Goal: Use online tool/utility: Utilize a website feature to perform a specific function

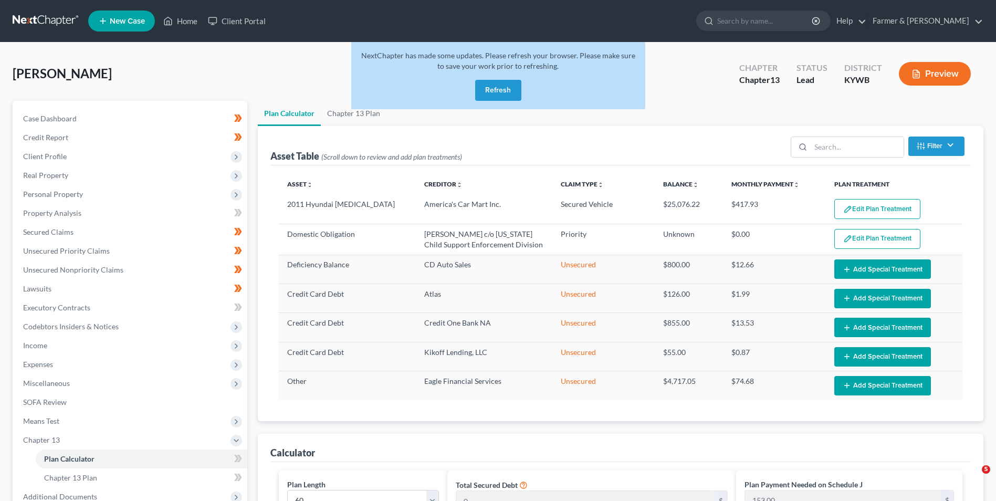
select select "59"
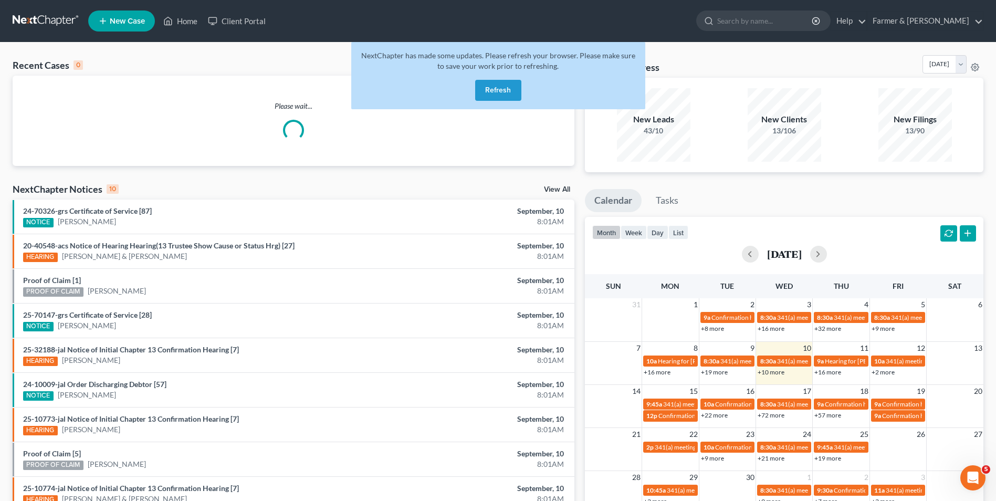
click at [505, 89] on button "Refresh" at bounding box center [498, 90] width 46 height 21
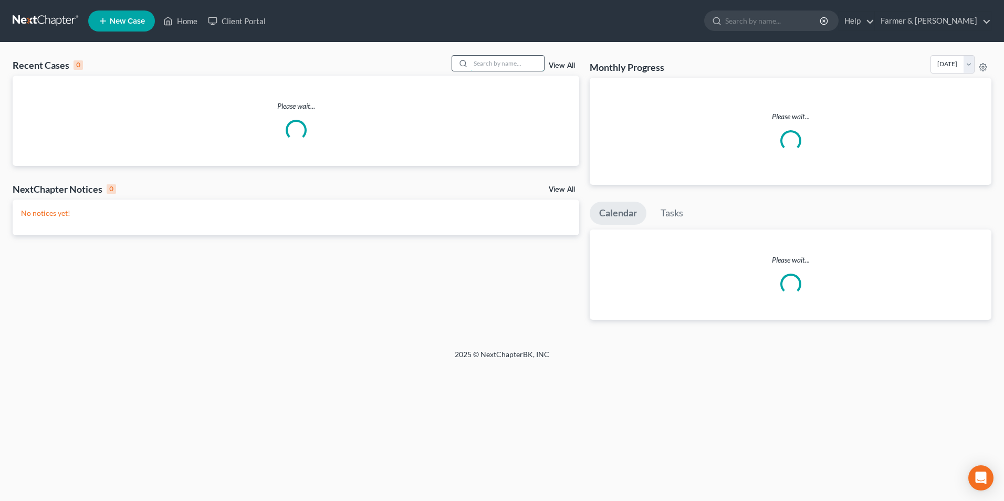
click at [494, 59] on input "search" at bounding box center [508, 63] width 74 height 15
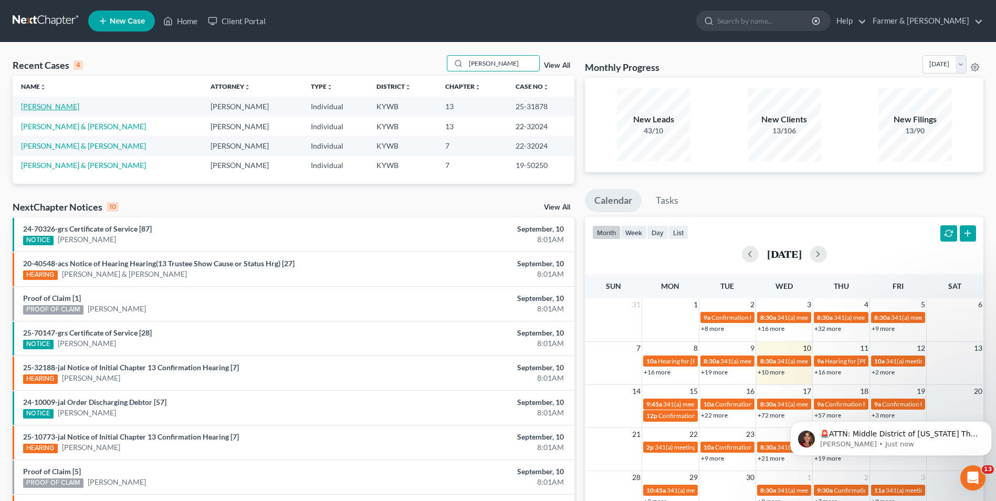
type input "[PERSON_NAME]"
click at [55, 105] on link "[PERSON_NAME]" at bounding box center [50, 106] width 58 height 9
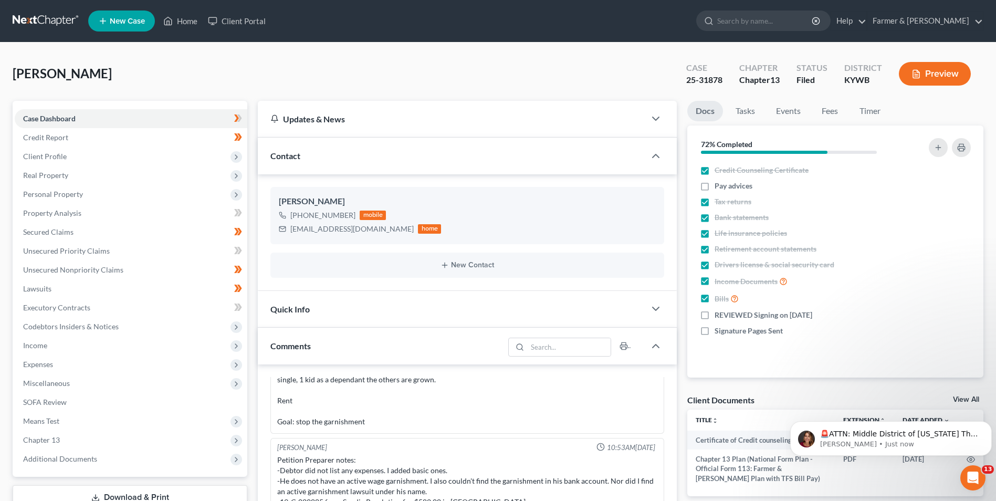
scroll to position [53, 0]
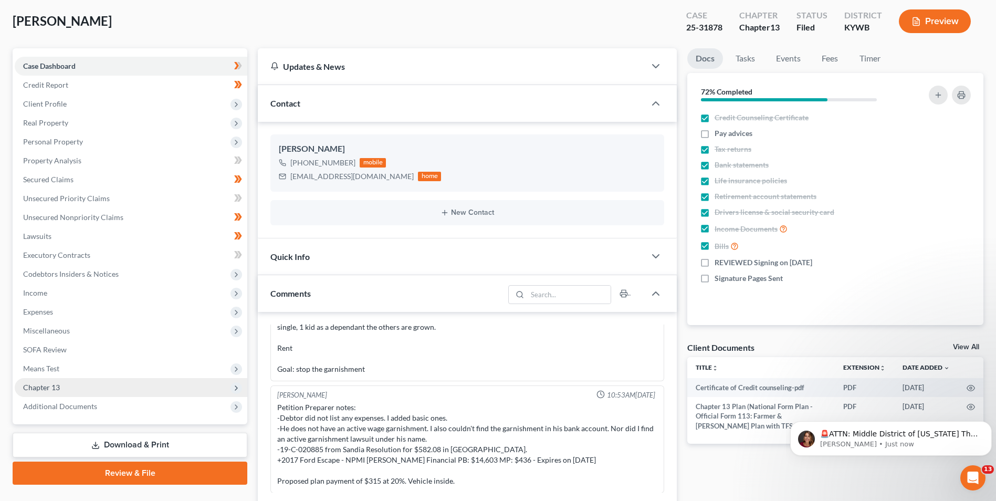
click at [62, 386] on span "Chapter 13" at bounding box center [131, 387] width 233 height 19
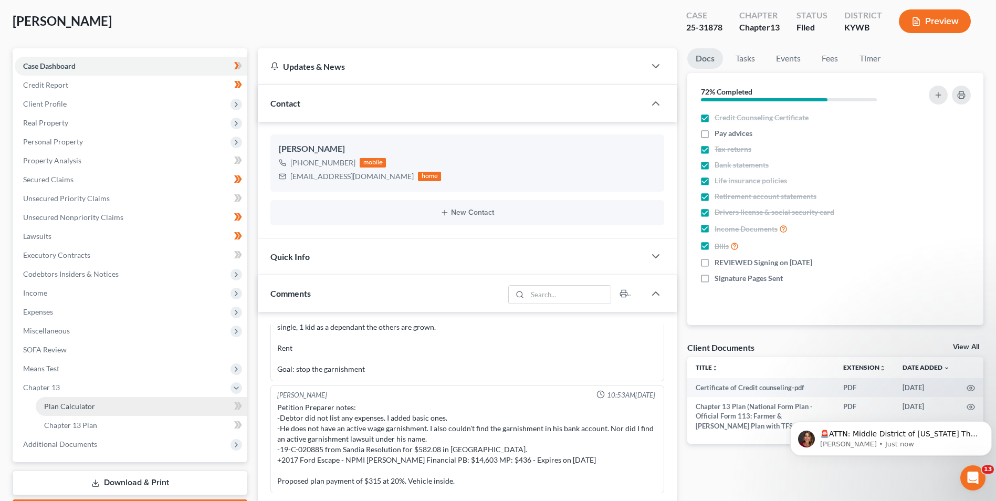
click at [76, 402] on span "Plan Calculator" at bounding box center [69, 406] width 51 height 9
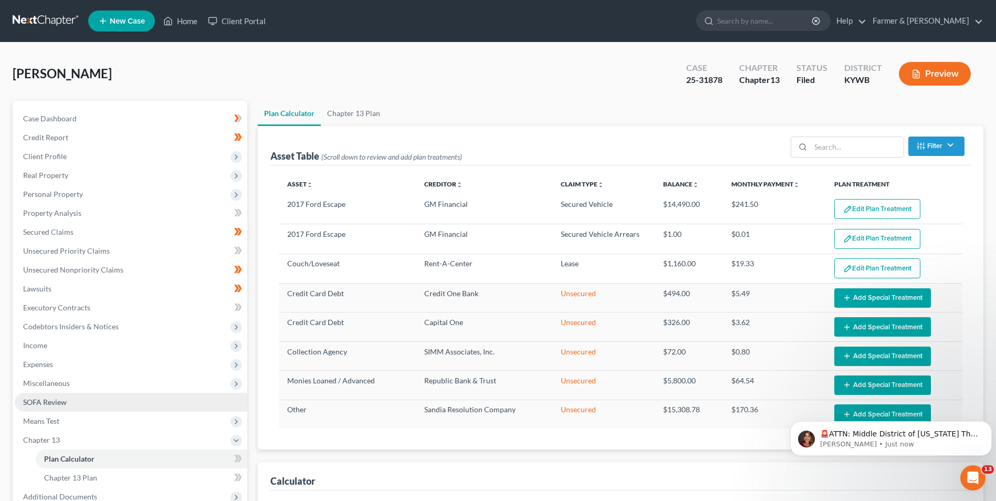
select select "59"
click at [74, 232] on link "Secured Claims" at bounding box center [131, 232] width 233 height 19
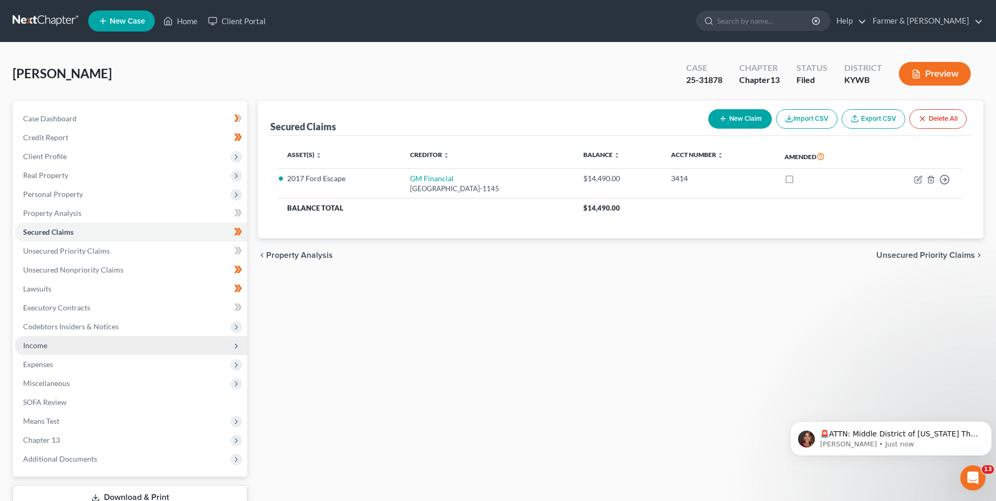
scroll to position [53, 0]
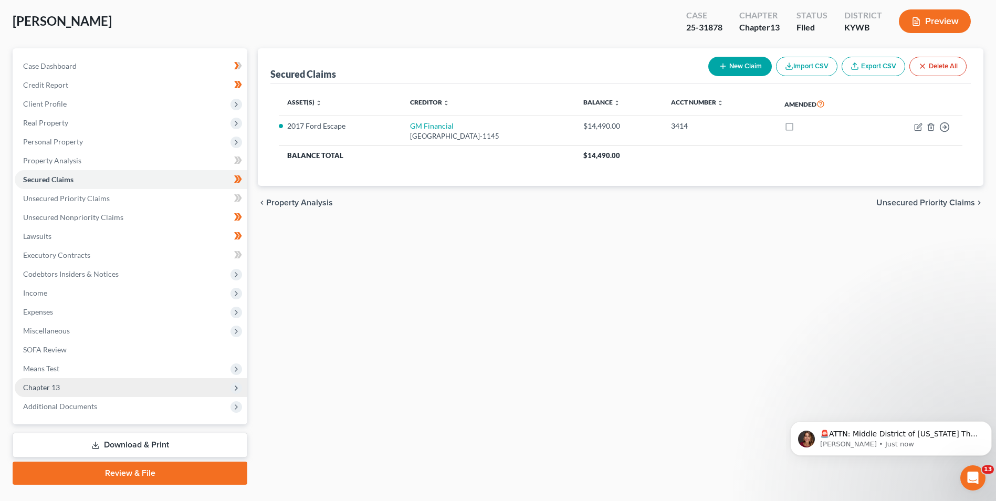
click at [65, 386] on span "Chapter 13" at bounding box center [131, 387] width 233 height 19
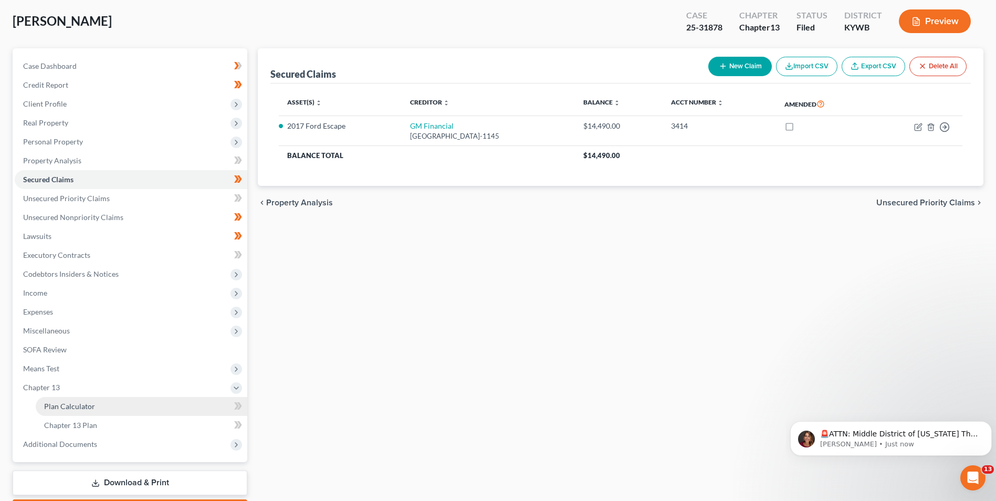
click at [96, 405] on link "Plan Calculator" at bounding box center [142, 406] width 212 height 19
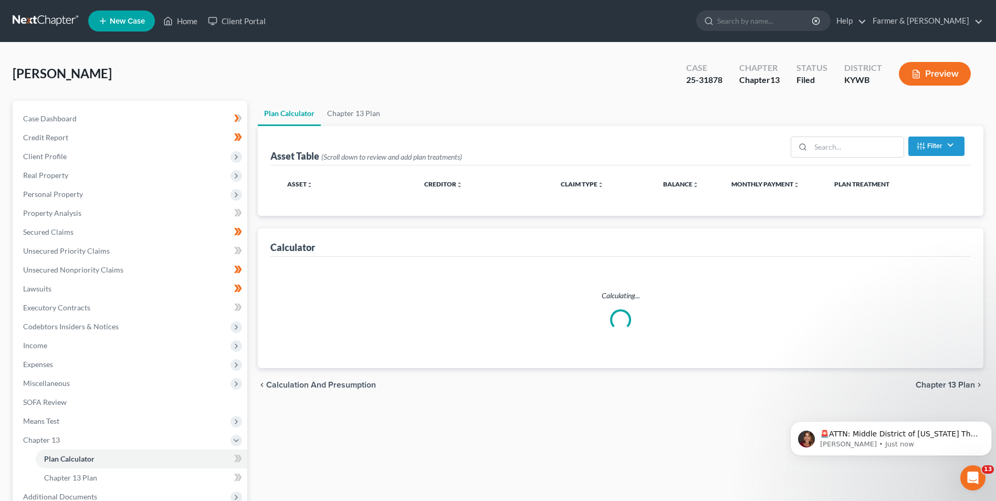
select select "59"
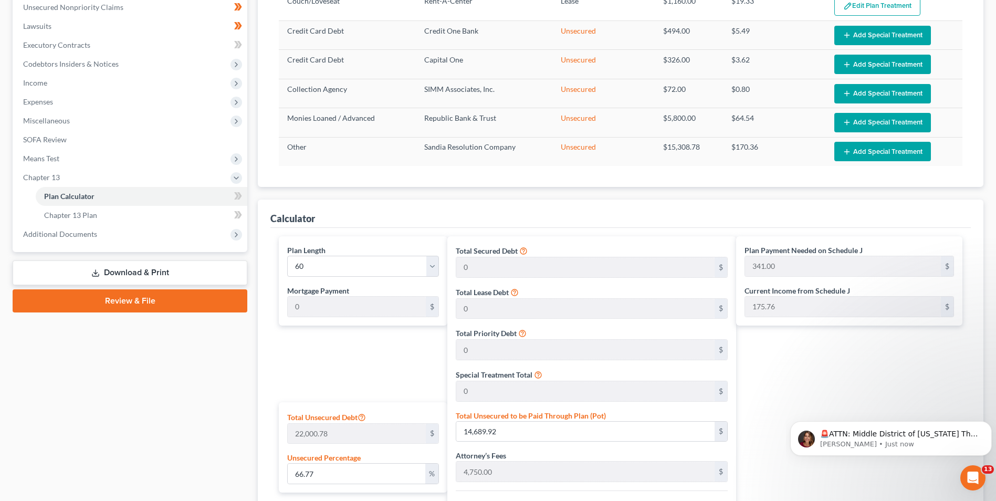
scroll to position [315, 0]
